Goal: Task Accomplishment & Management: Manage account settings

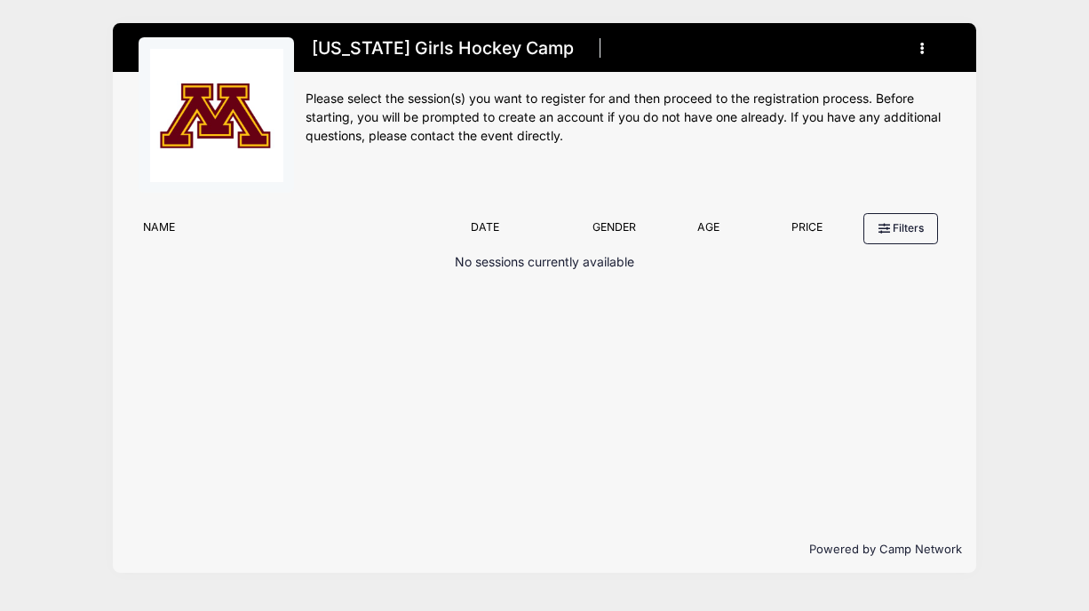
click at [934, 54] on button "button" at bounding box center [927, 48] width 48 height 31
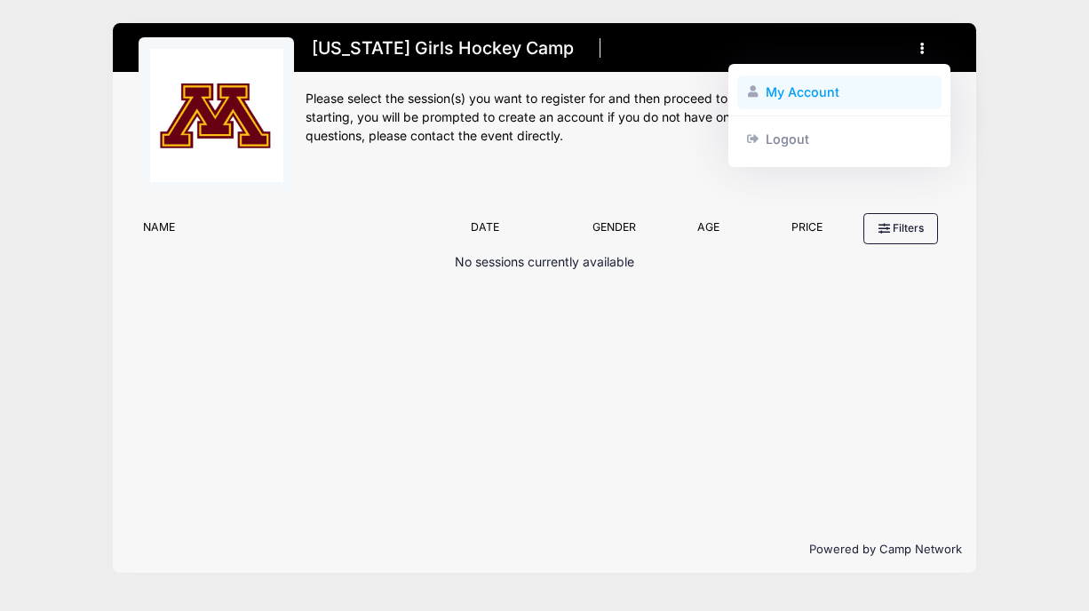
click at [848, 101] on link "My Account" at bounding box center [839, 93] width 205 height 34
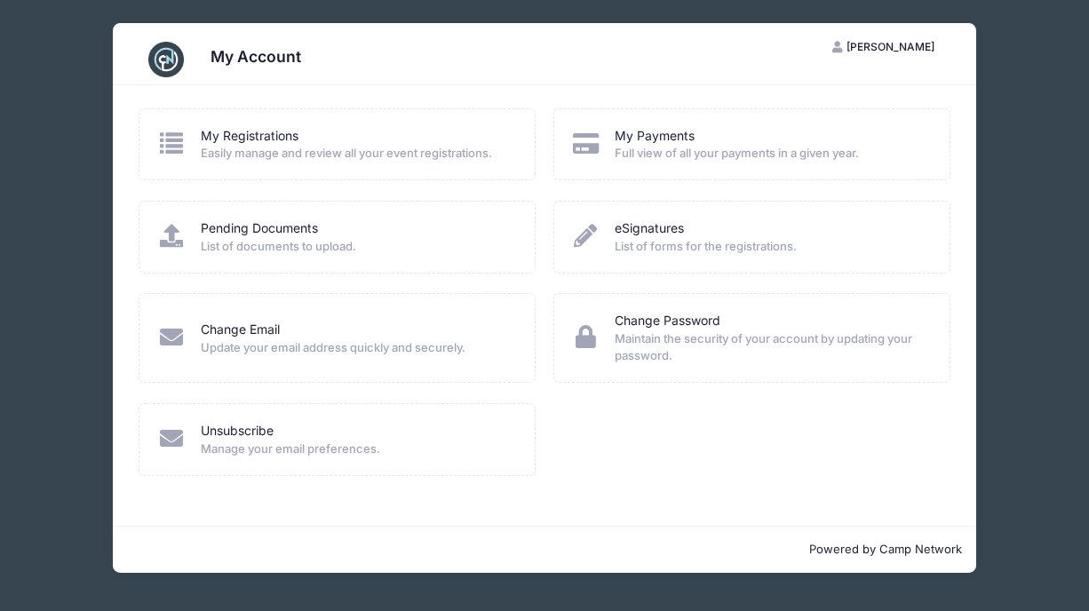
click at [1018, 296] on div "My Account ES Erin Schmidtke My Account Logout My Registrations Easily manage a…" at bounding box center [545, 298] width 1036 height 596
click at [78, 103] on div "My Account ES Erin Schmidtke My Account Logout My Registrations Easily manage a…" at bounding box center [545, 298] width 1036 height 596
click at [216, 139] on link "My Registrations" at bounding box center [250, 136] width 98 height 19
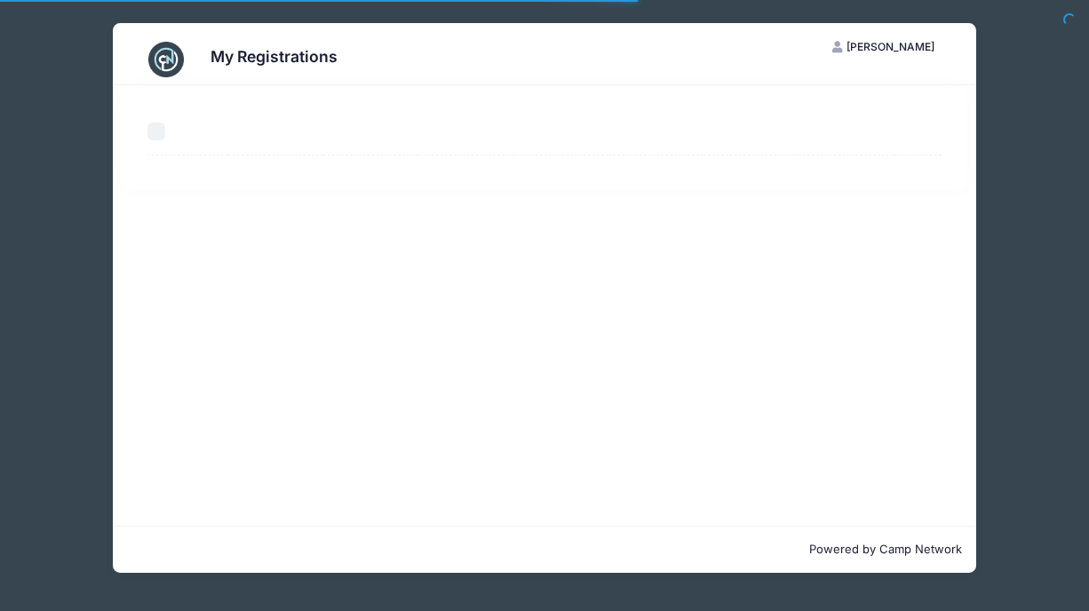
select select "50"
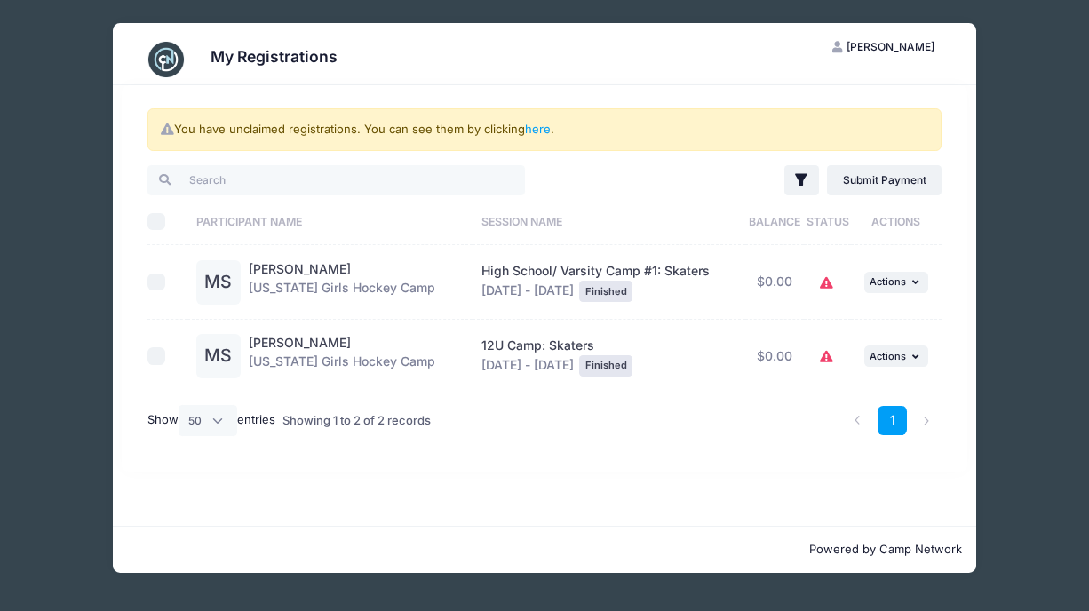
click at [36, 175] on div "My Registrations ES Erin Schmidtke My Account Logout You have unclaimed registr…" at bounding box center [545, 298] width 1036 height 596
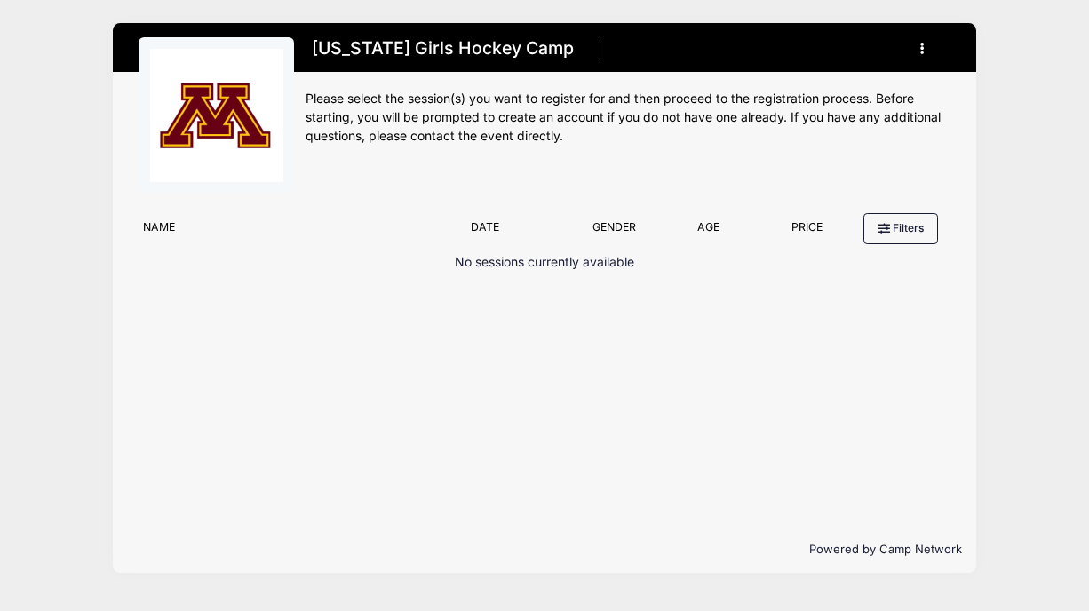
click at [607, 235] on div "Gender Filter by Gender Any Coed Boys Girls" at bounding box center [615, 231] width 90 height 25
click at [919, 52] on button "button" at bounding box center [927, 48] width 48 height 31
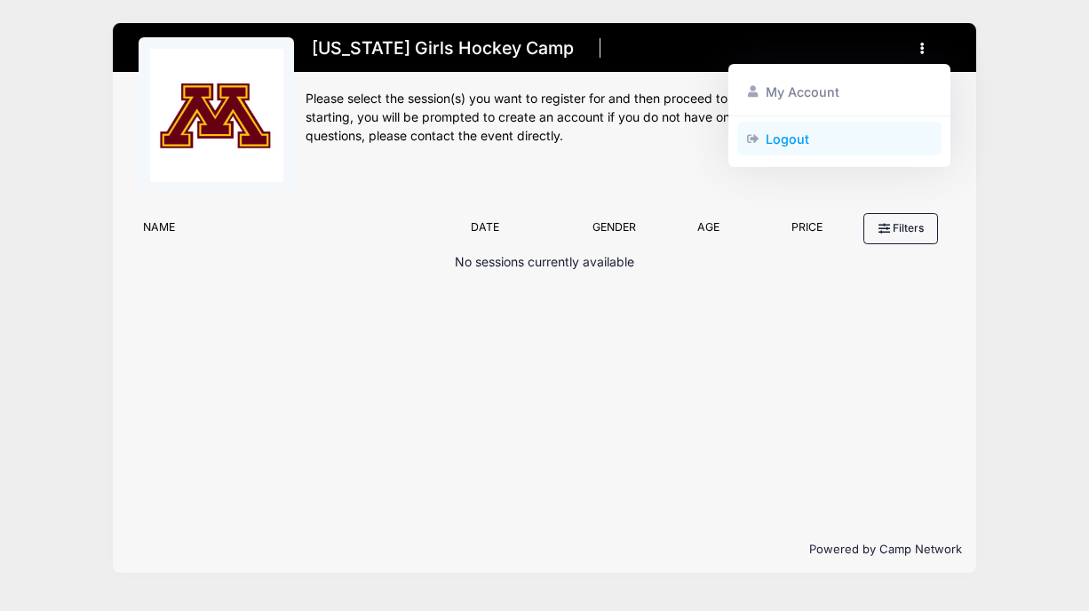
click at [835, 138] on link "Logout" at bounding box center [839, 139] width 205 height 34
